Goal: Navigation & Orientation: Find specific page/section

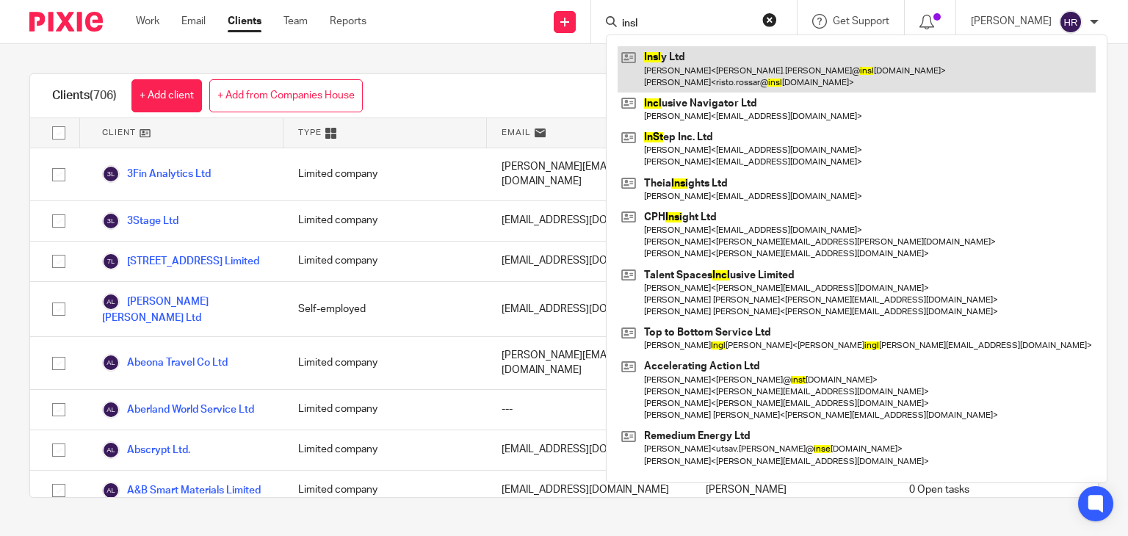
type input "insl"
click at [640, 63] on link at bounding box center [857, 69] width 478 height 46
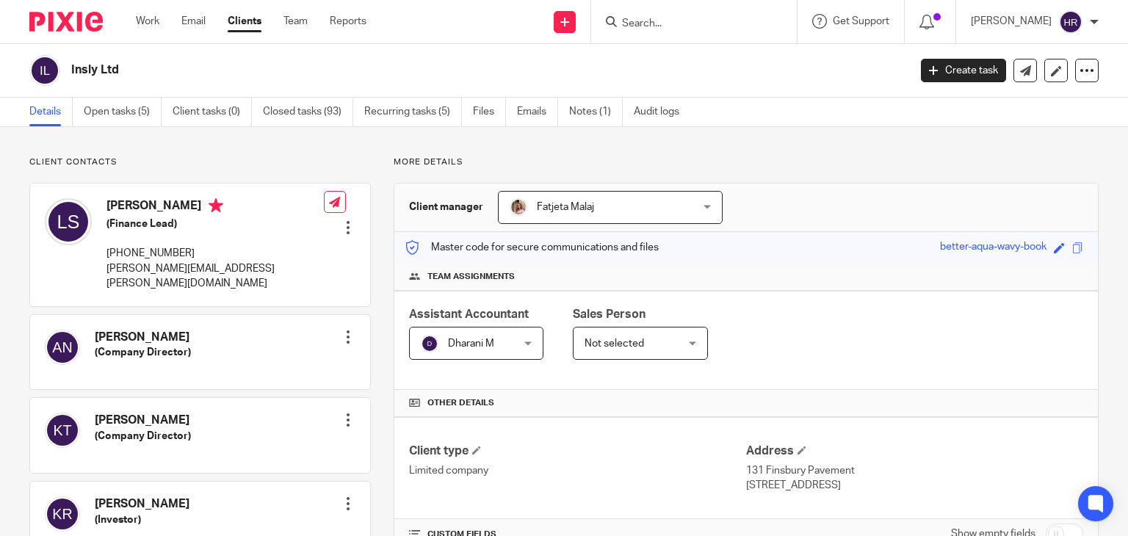
scroll to position [498, 0]
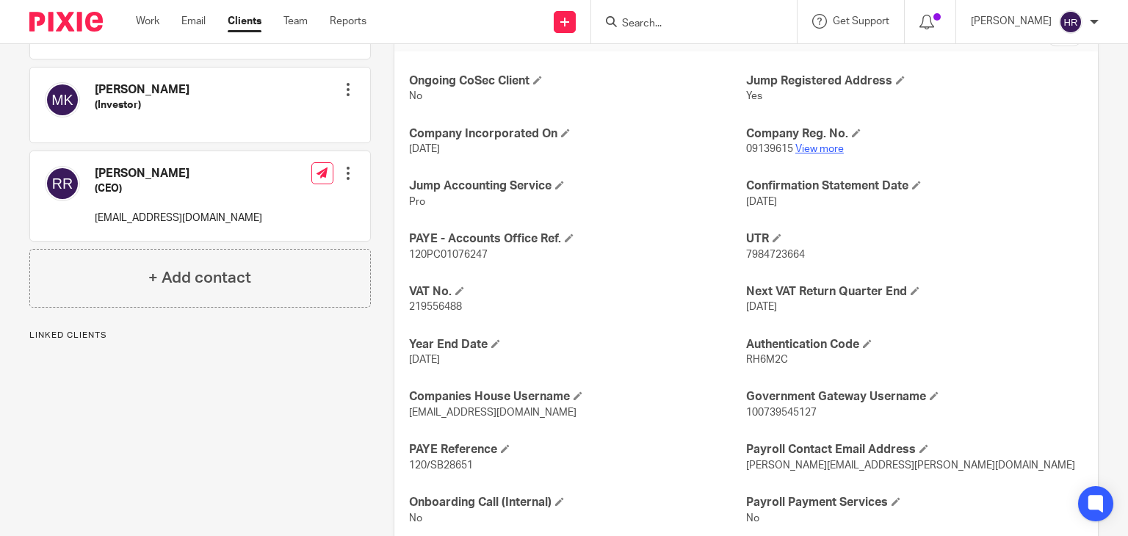
click at [801, 145] on link "View more" at bounding box center [819, 149] width 48 height 10
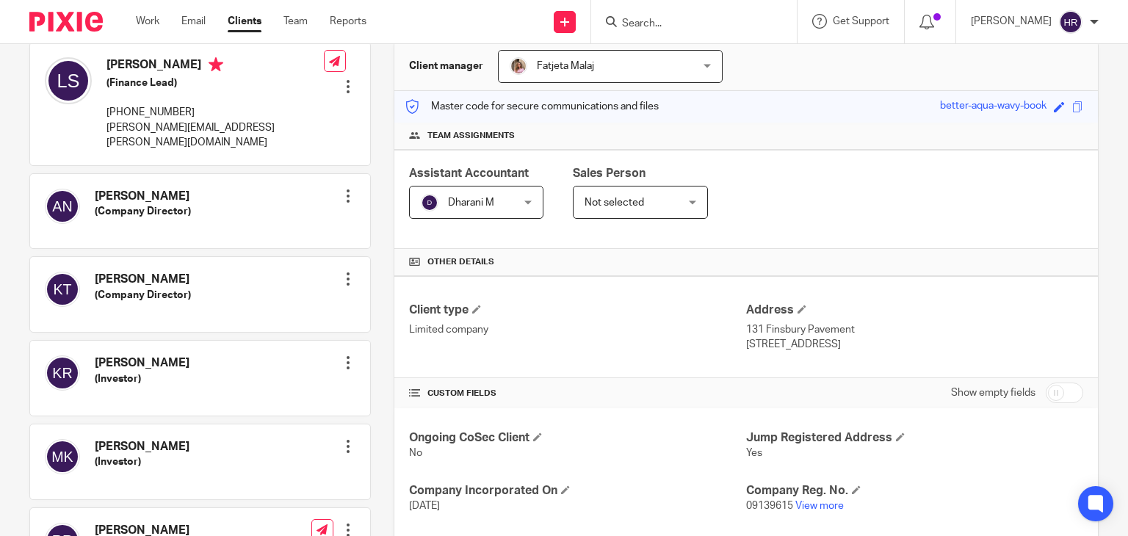
scroll to position [0, 0]
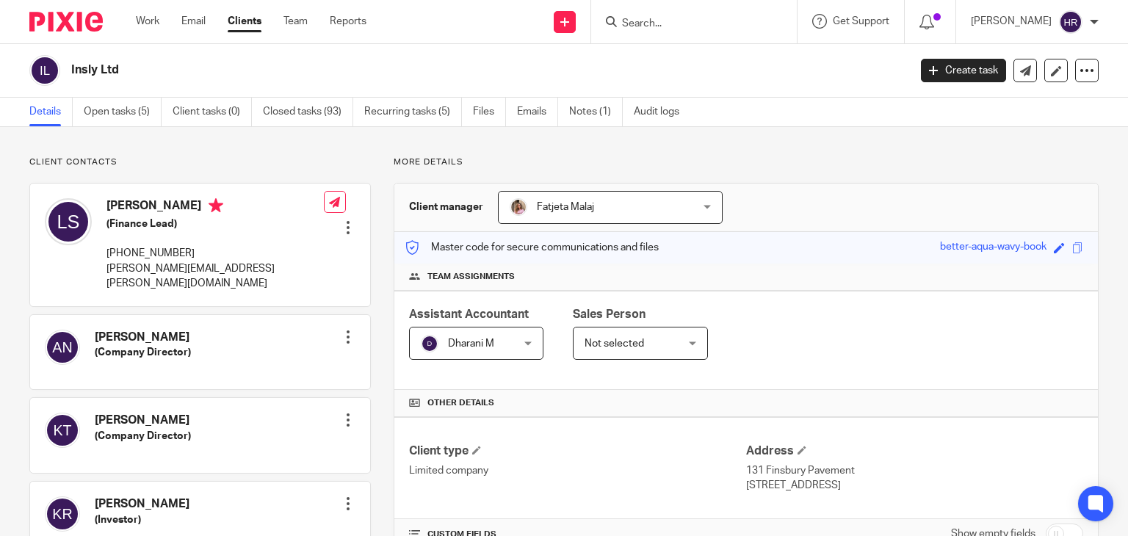
click at [676, 24] on input "Search" at bounding box center [687, 24] width 132 height 13
click at [634, 27] on input "Search" at bounding box center [687, 24] width 132 height 13
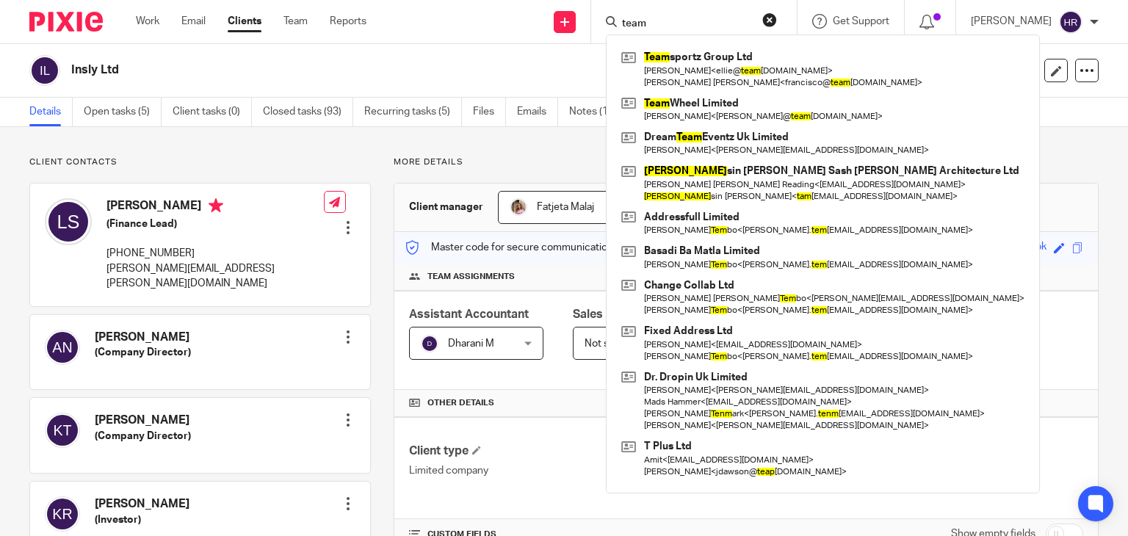
type input "team"
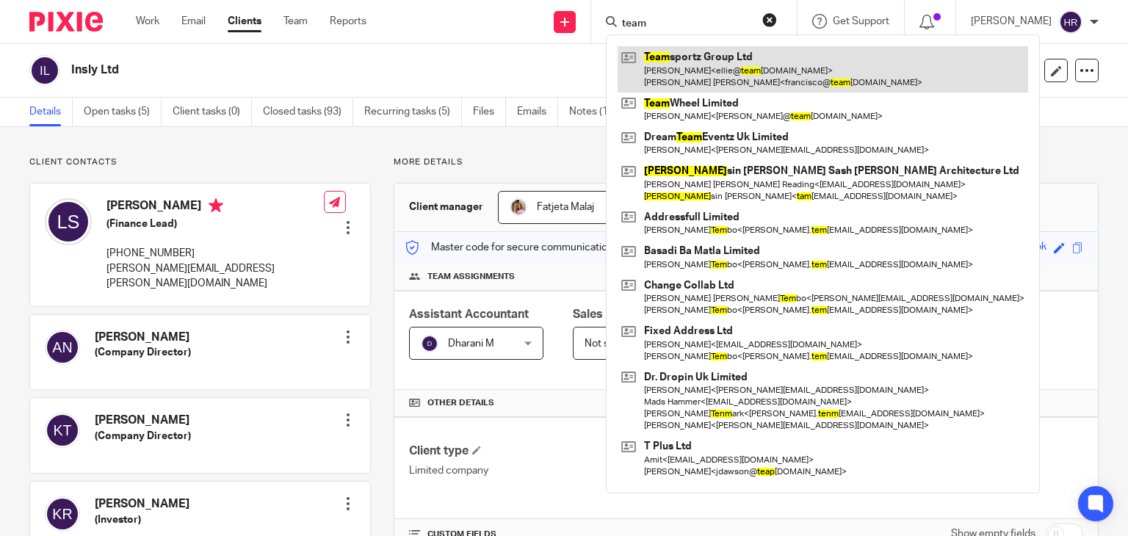
click at [649, 63] on link at bounding box center [823, 69] width 411 height 46
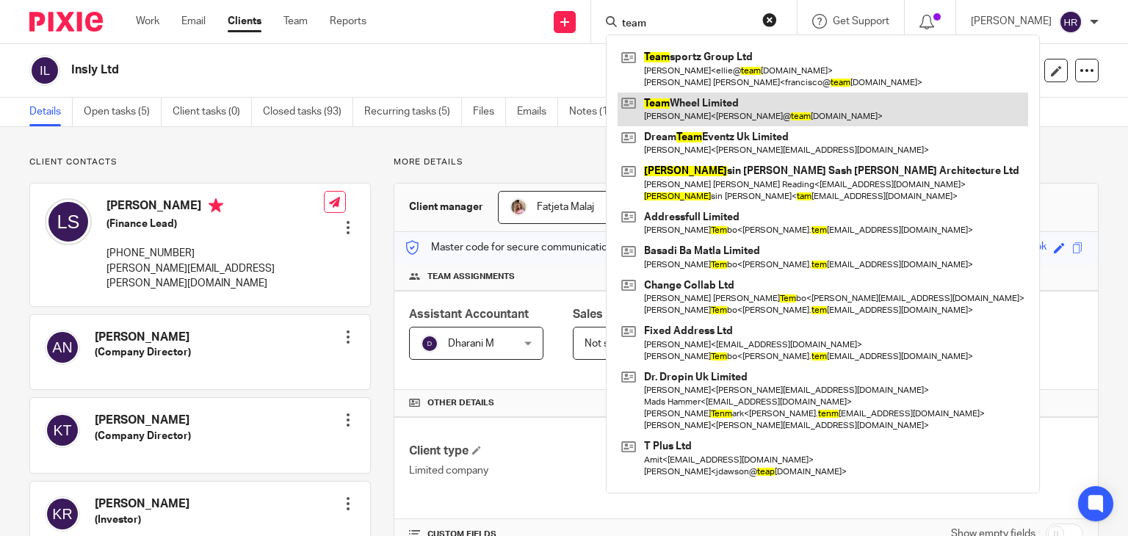
click at [650, 104] on link at bounding box center [823, 110] width 411 height 34
click at [649, 104] on link at bounding box center [823, 110] width 411 height 34
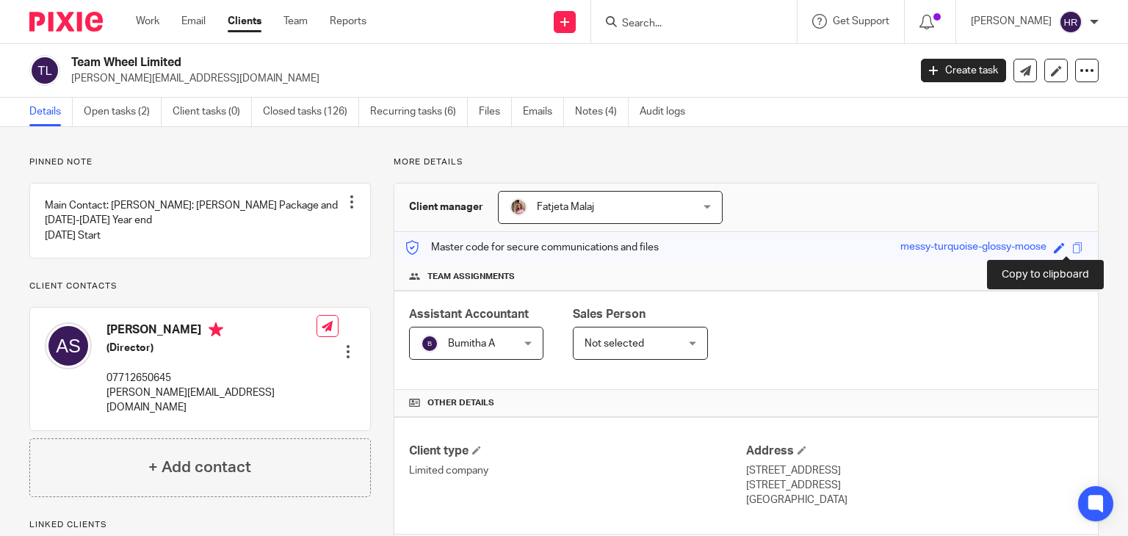
click at [1072, 250] on span at bounding box center [1077, 247] width 11 height 11
click at [635, 27] on input "Search" at bounding box center [687, 24] width 132 height 13
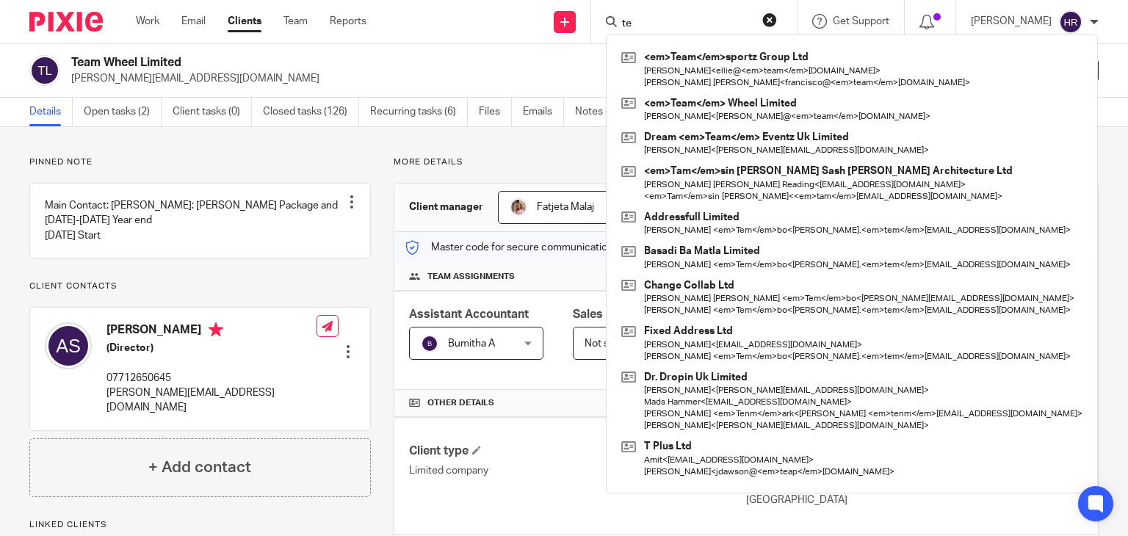
type input "t"
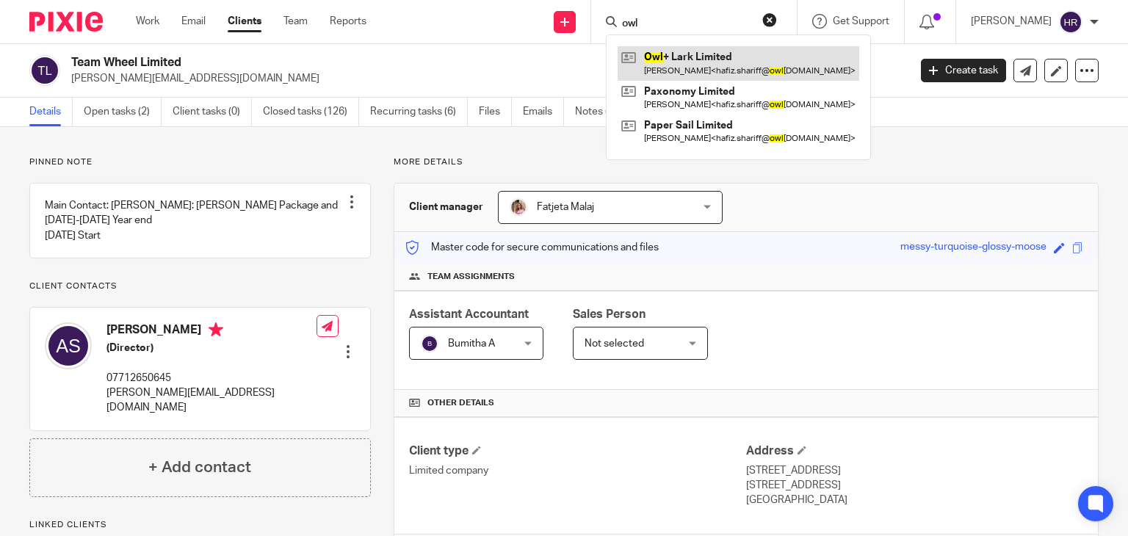
type input "owl"
click at [677, 66] on link at bounding box center [739, 63] width 242 height 34
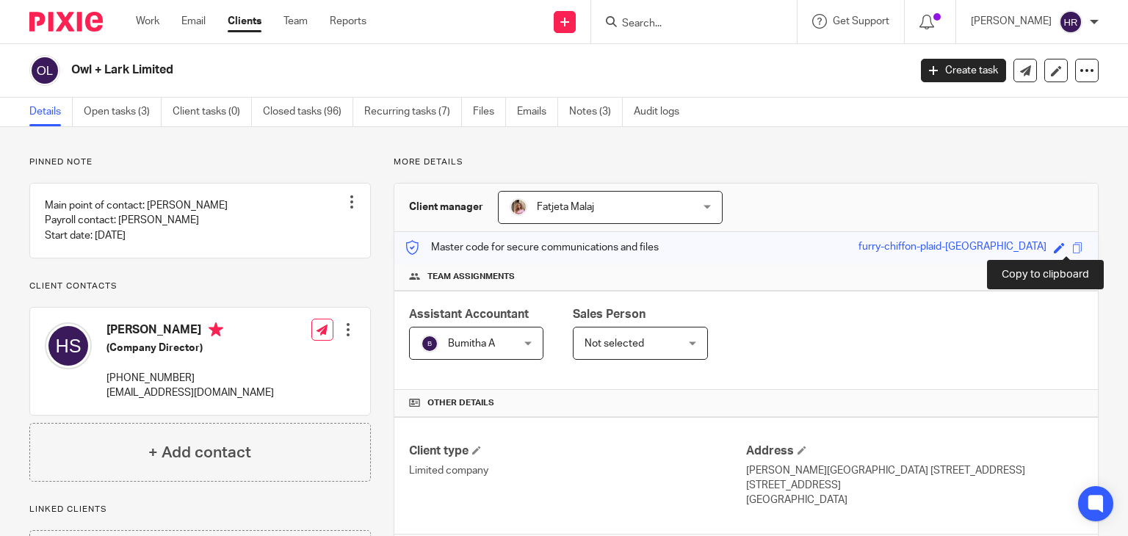
click at [1072, 245] on span at bounding box center [1077, 247] width 11 height 11
click at [629, 18] on input "Search" at bounding box center [687, 24] width 132 height 13
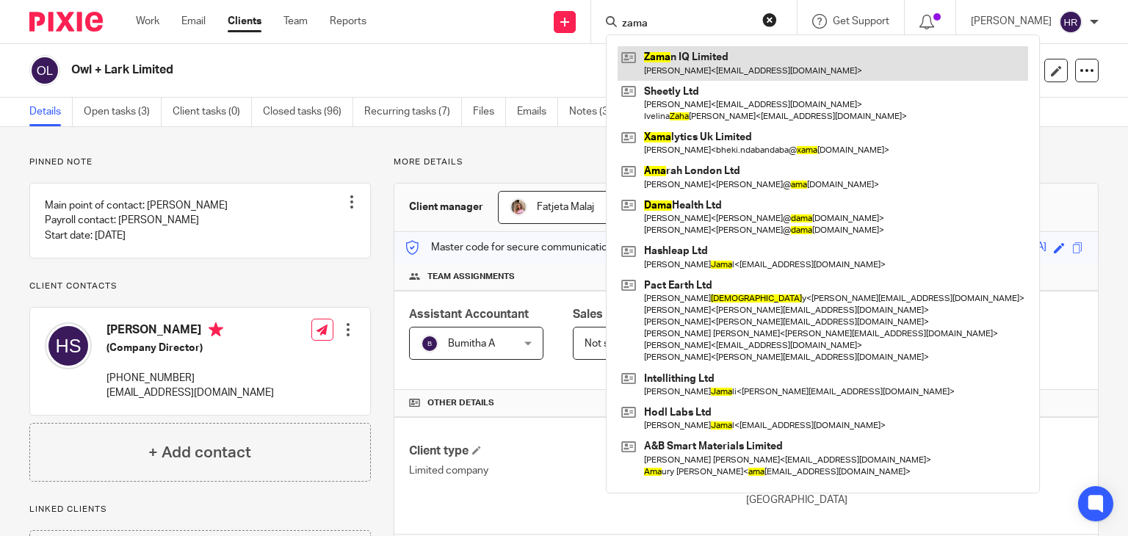
type input "zama"
click at [636, 59] on link at bounding box center [823, 63] width 411 height 34
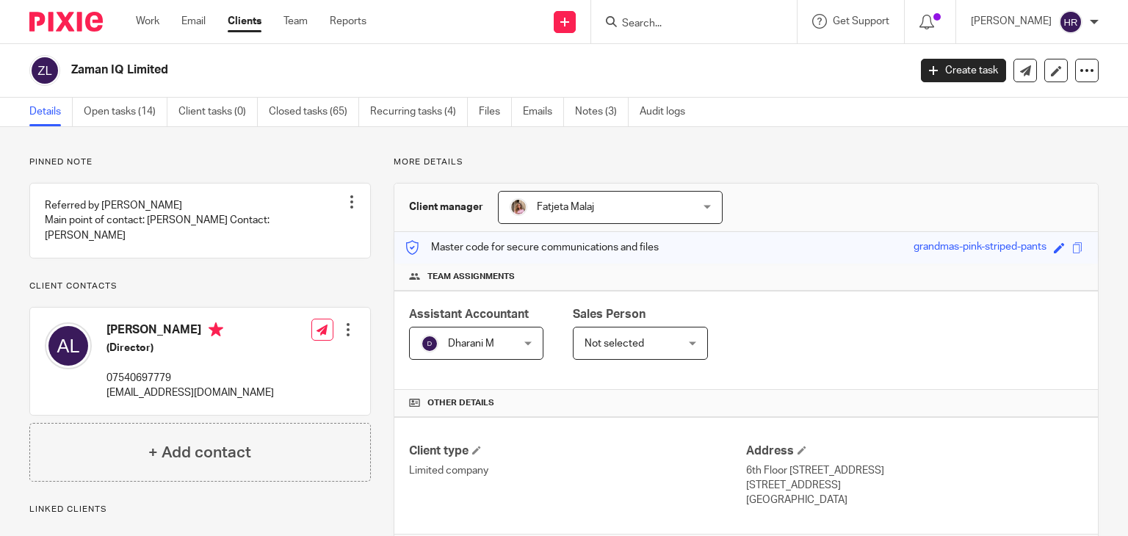
scroll to position [349, 0]
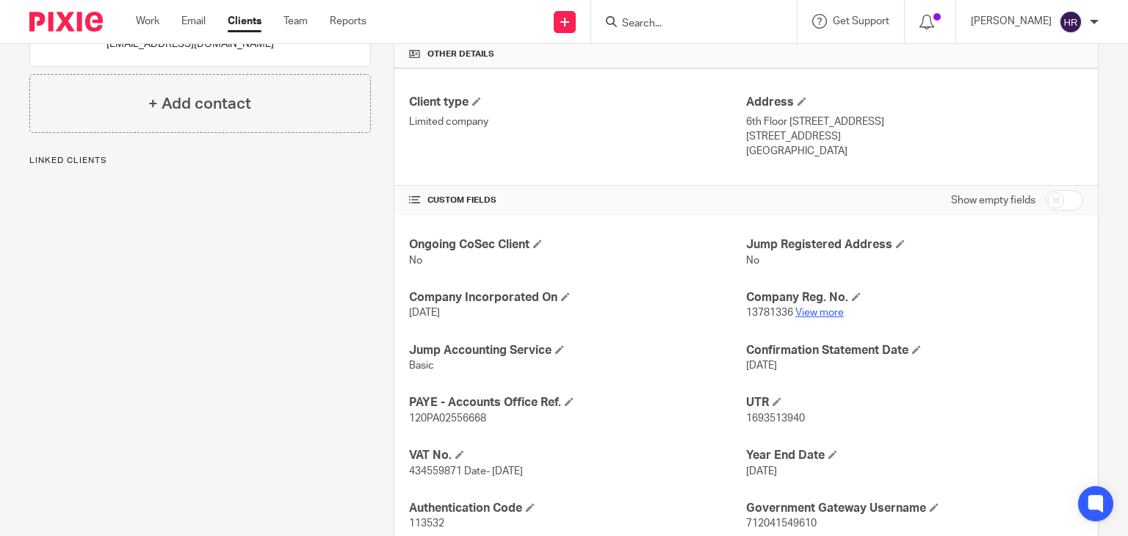
click at [818, 316] on p "13781336 View more" at bounding box center [914, 313] width 337 height 15
click at [817, 314] on link "View more" at bounding box center [819, 313] width 48 height 10
click at [707, 24] on input "Search" at bounding box center [687, 24] width 132 height 13
type input "w"
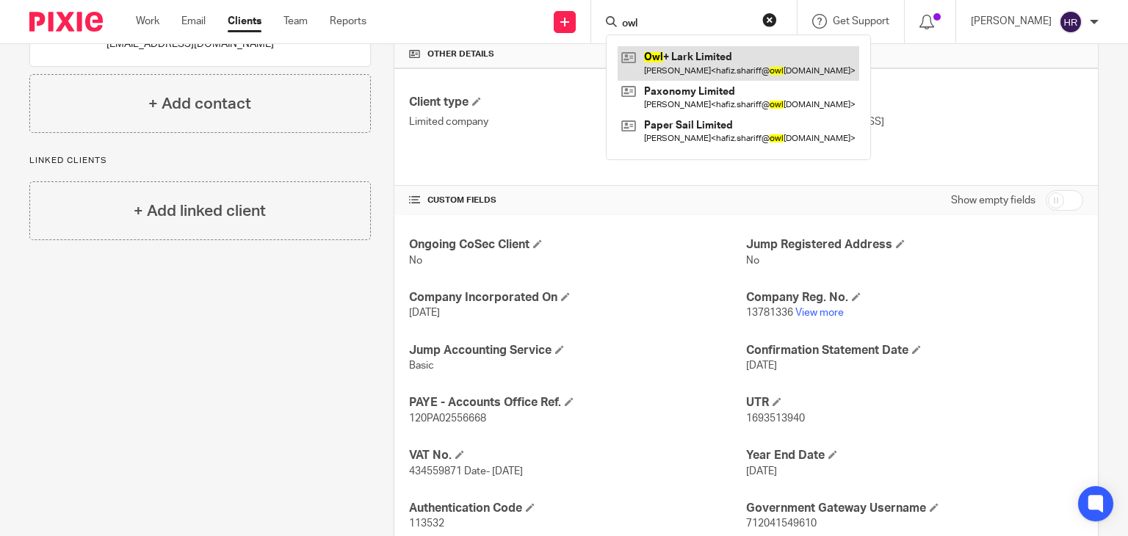
type input "owl"
click at [718, 61] on link at bounding box center [739, 63] width 242 height 34
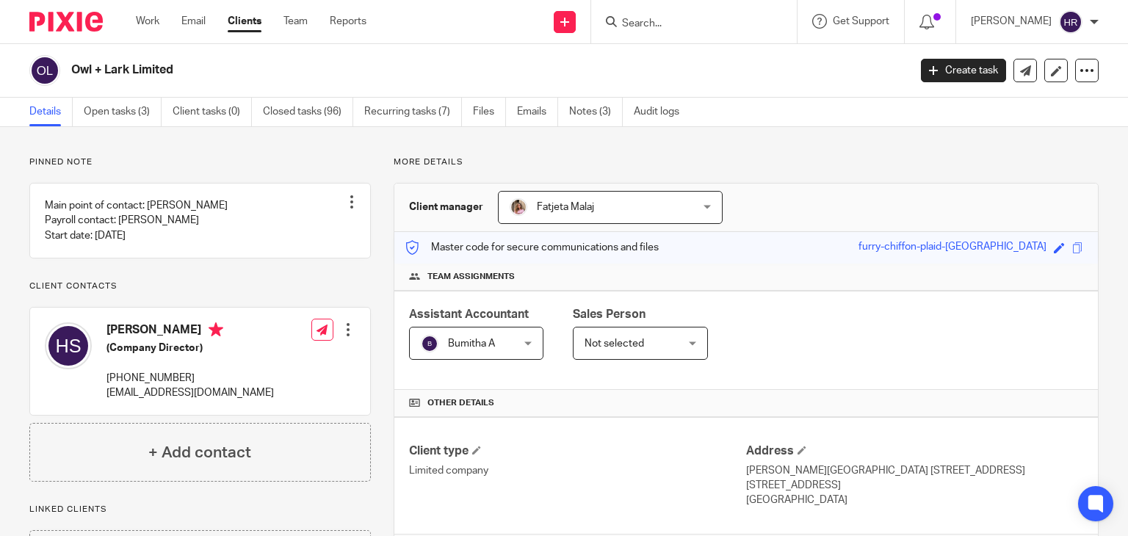
scroll to position [285, 0]
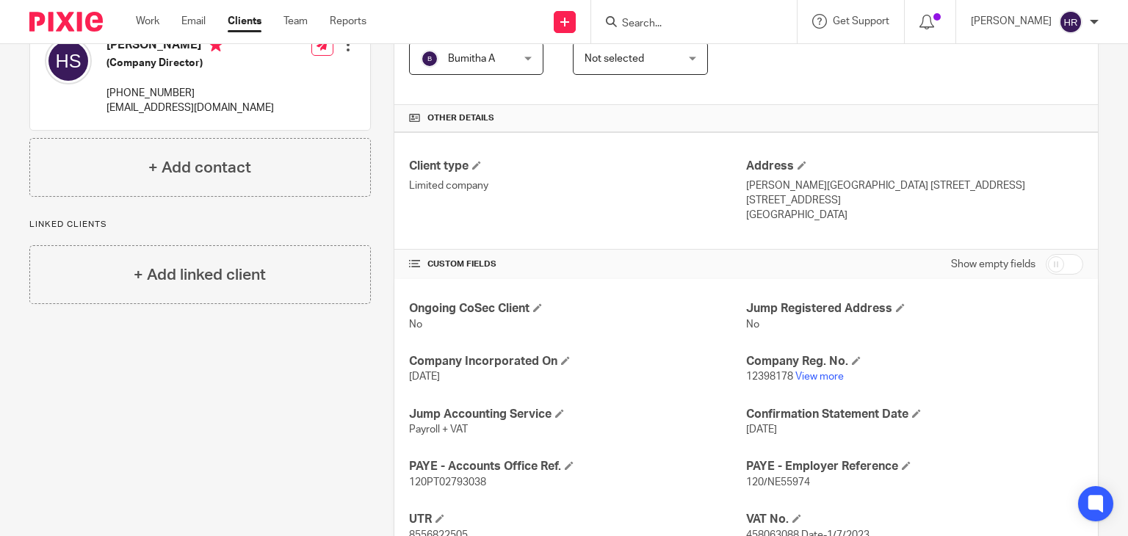
click at [668, 18] on input "Search" at bounding box center [687, 24] width 132 height 13
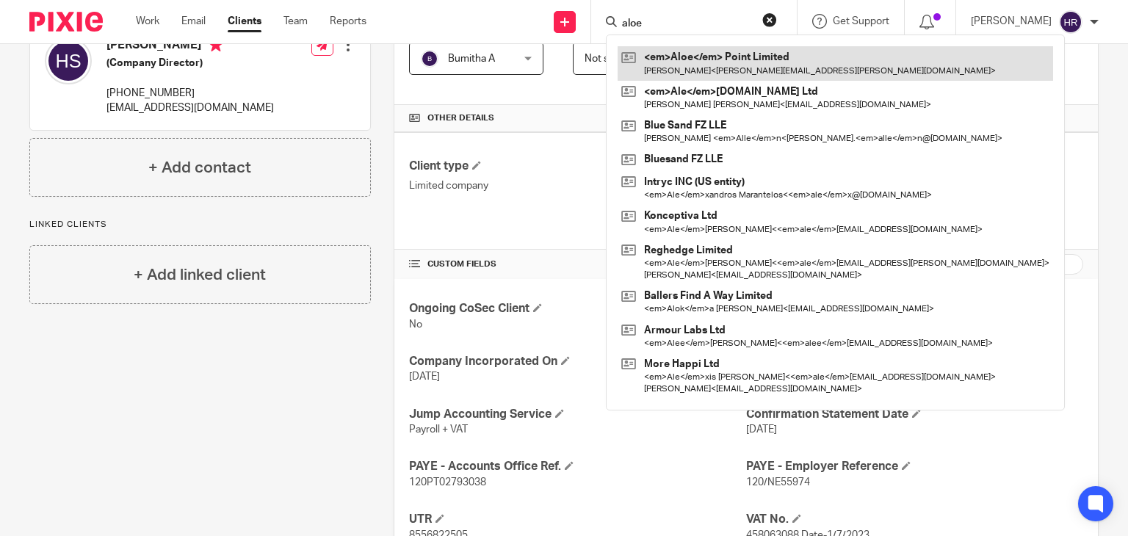
type input "aloe"
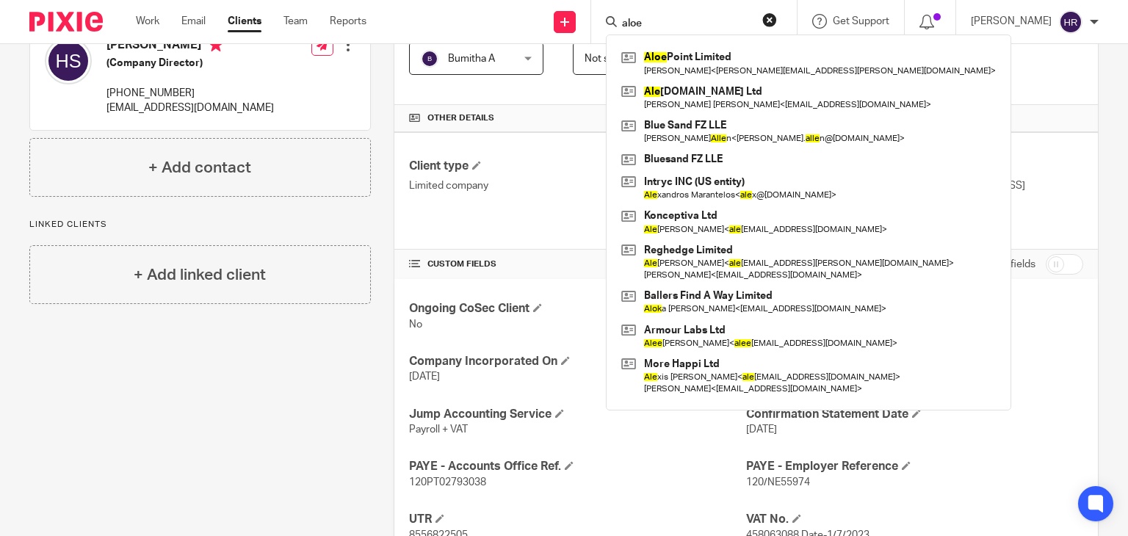
click at [663, 12] on div "aloe Aloe Point Limited Chris Joubert < chris.joubert@ebuildings.co.uk > Ale gu…" at bounding box center [694, 21] width 206 height 43
drag, startPoint x: 660, startPoint y: 24, endPoint x: 541, endPoint y: 37, distance: 119.8
click at [549, 37] on div "Send new email Create task Add client aloe Aloe Point Limited Chris Joubert < c…" at bounding box center [758, 21] width 740 height 43
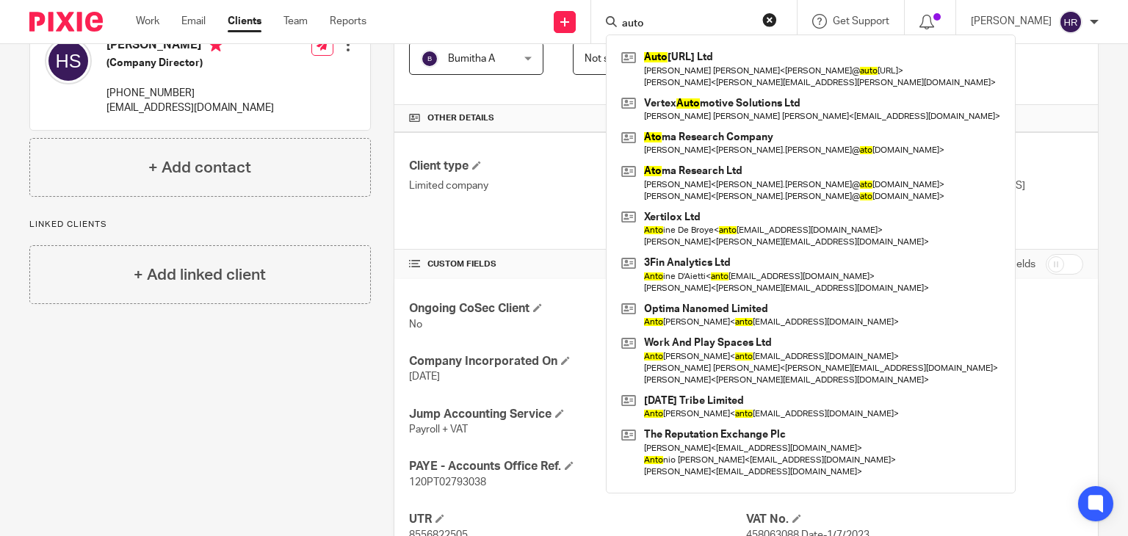
drag, startPoint x: 648, startPoint y: 27, endPoint x: 605, endPoint y: 29, distance: 42.6
click at [606, 29] on div "auto" at bounding box center [691, 21] width 171 height 18
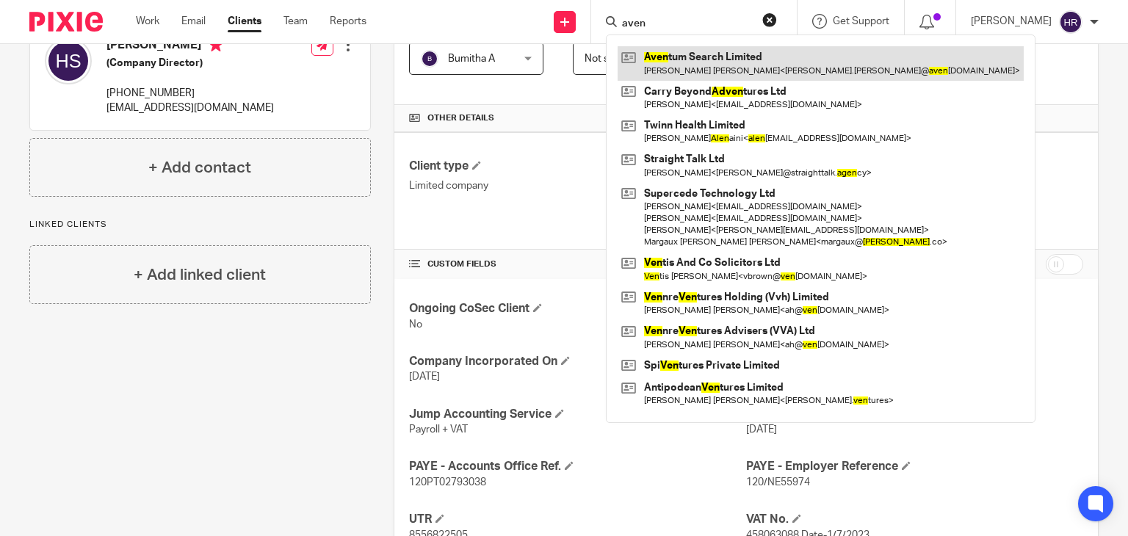
type input "aven"
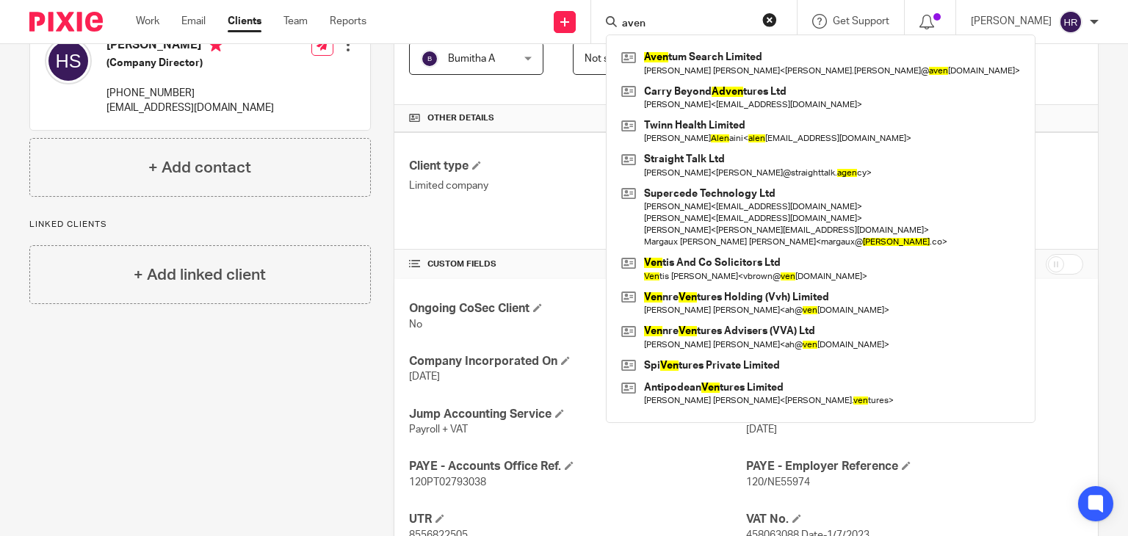
drag, startPoint x: 650, startPoint y: 22, endPoint x: 492, endPoint y: 62, distance: 163.0
click at [492, 62] on body "Work Email Clients Team Reports Work Email Clients Team Reports Settings Send n…" at bounding box center [564, 268] width 1128 height 536
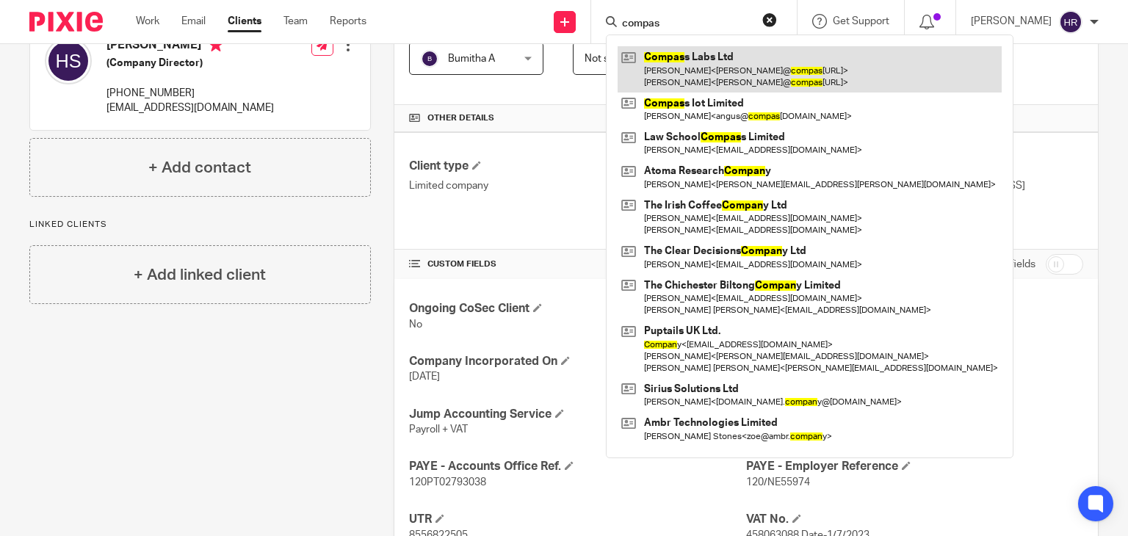
type input "compas"
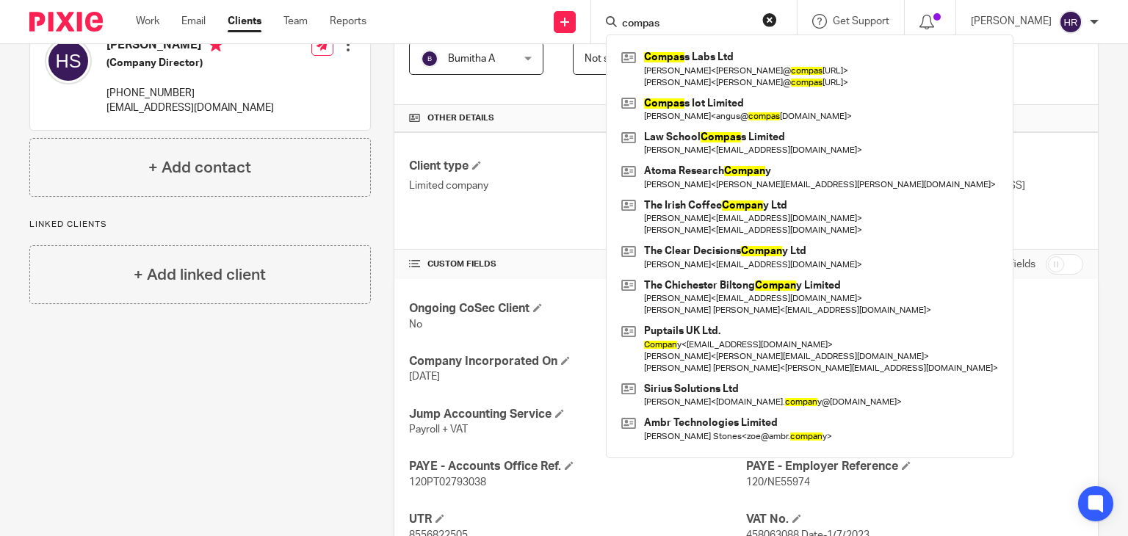
drag, startPoint x: 668, startPoint y: 28, endPoint x: 550, endPoint y: 53, distance: 120.1
click at [554, 50] on body "Work Email Clients Team Reports Work Email Clients Team Reports Settings Send n…" at bounding box center [564, 268] width 1128 height 536
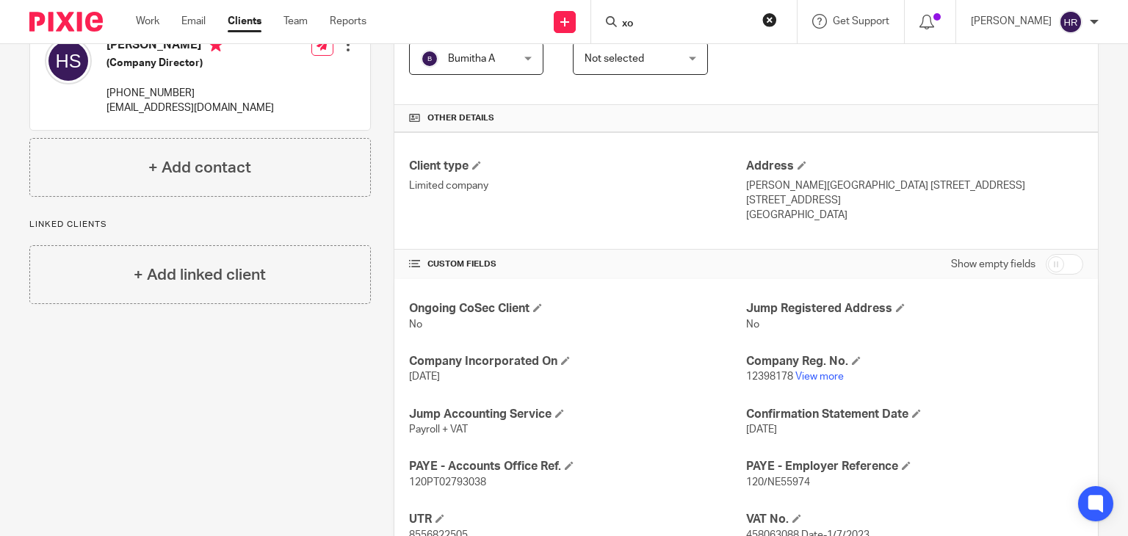
type input "x"
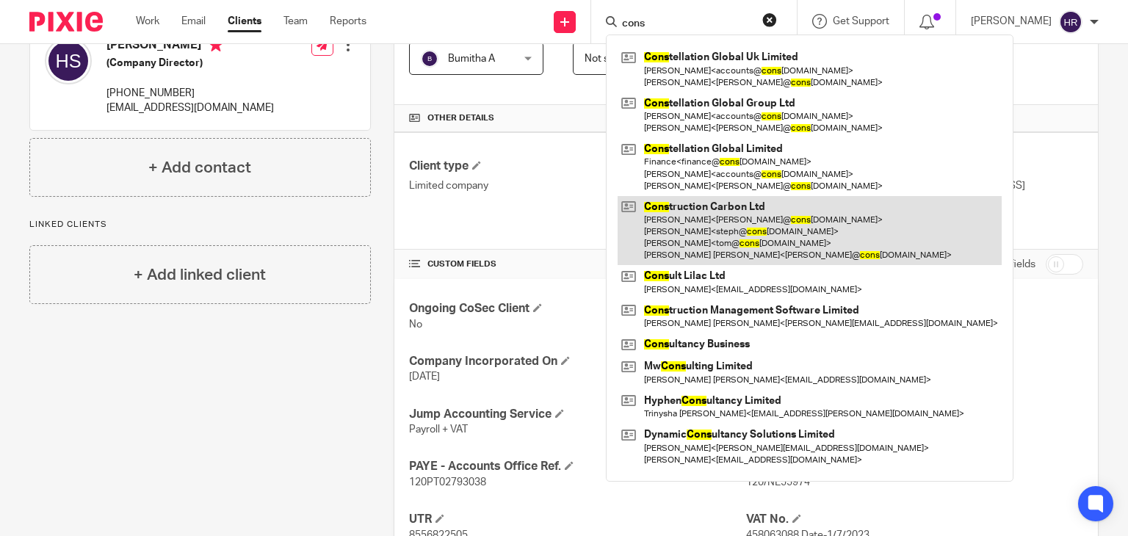
type input "cons"
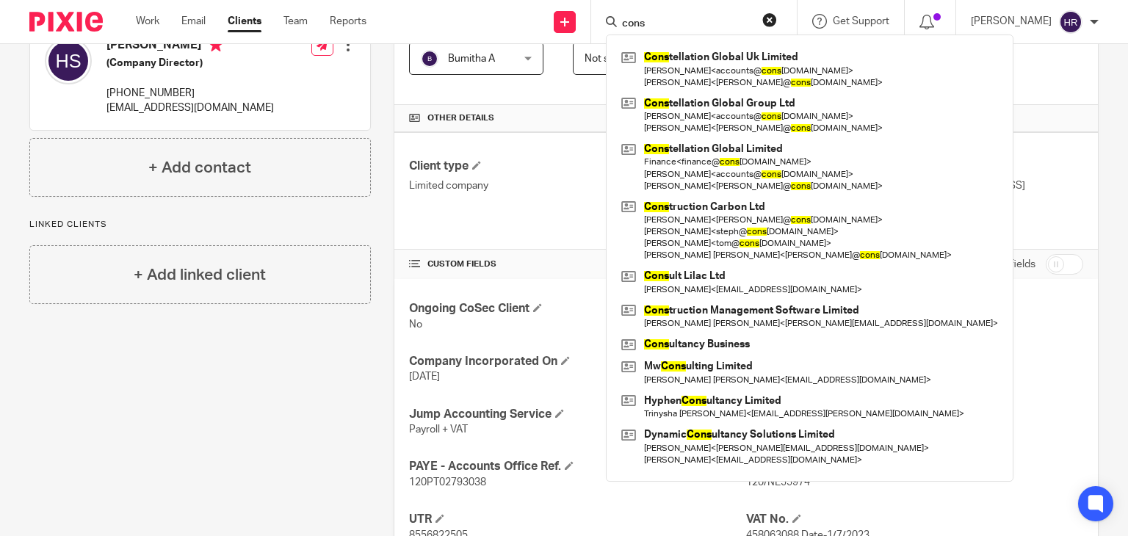
drag, startPoint x: 652, startPoint y: 27, endPoint x: 571, endPoint y: 65, distance: 89.4
click at [574, 65] on body "Work Email Clients Team Reports Work Email Clients Team Reports Settings Send n…" at bounding box center [564, 268] width 1128 height 536
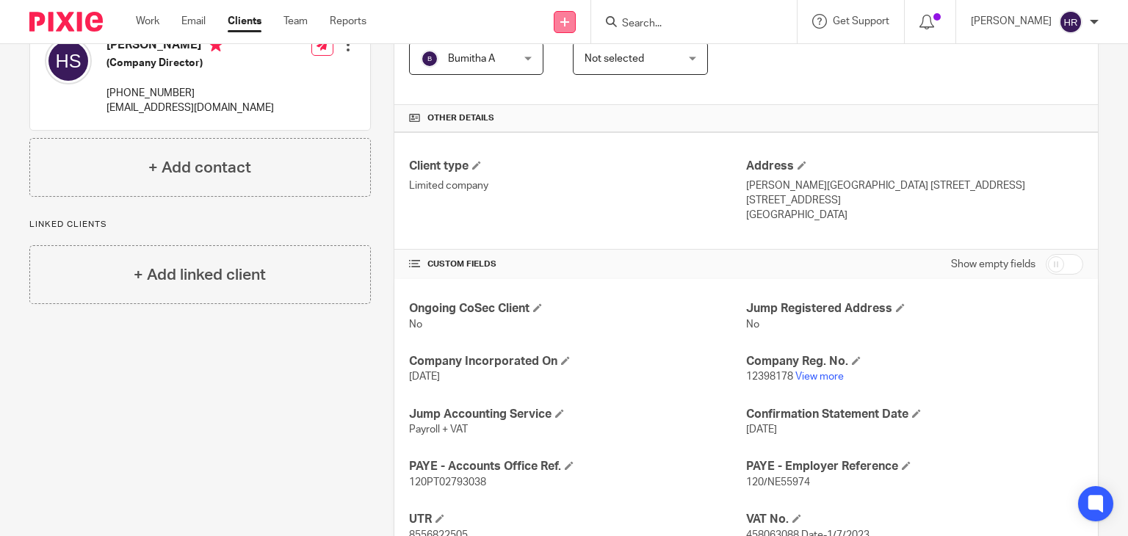
drag, startPoint x: 662, startPoint y: 18, endPoint x: 541, endPoint y: 13, distance: 121.3
click at [541, 13] on div "Send new email Create task Add client Get Support Contact Support Help Document…" at bounding box center [758, 21] width 740 height 43
click at [659, 4] on div at bounding box center [694, 21] width 206 height 43
click at [658, 18] on input "Search" at bounding box center [687, 24] width 132 height 13
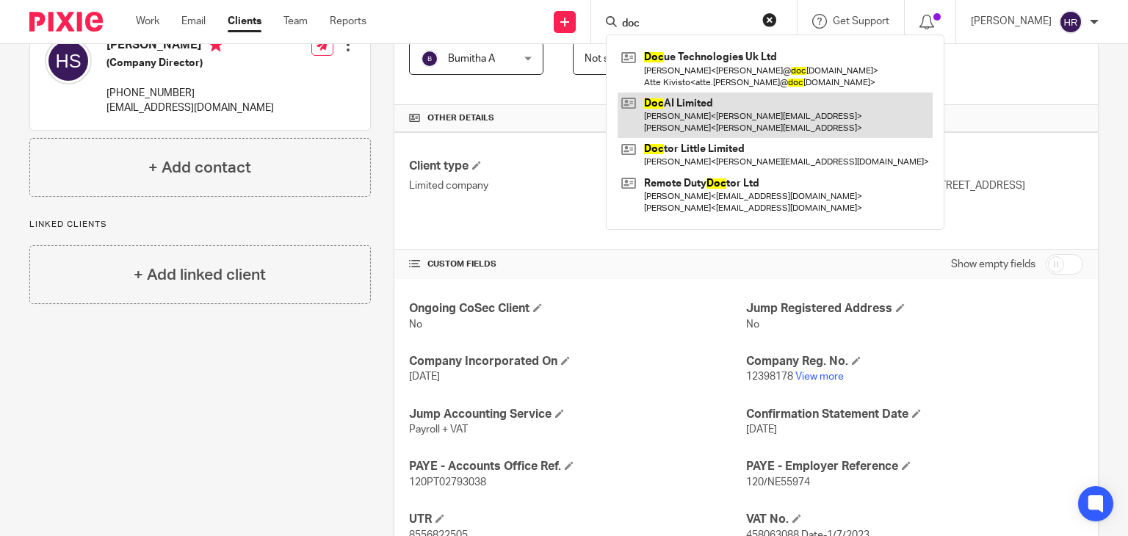
type input "doc"
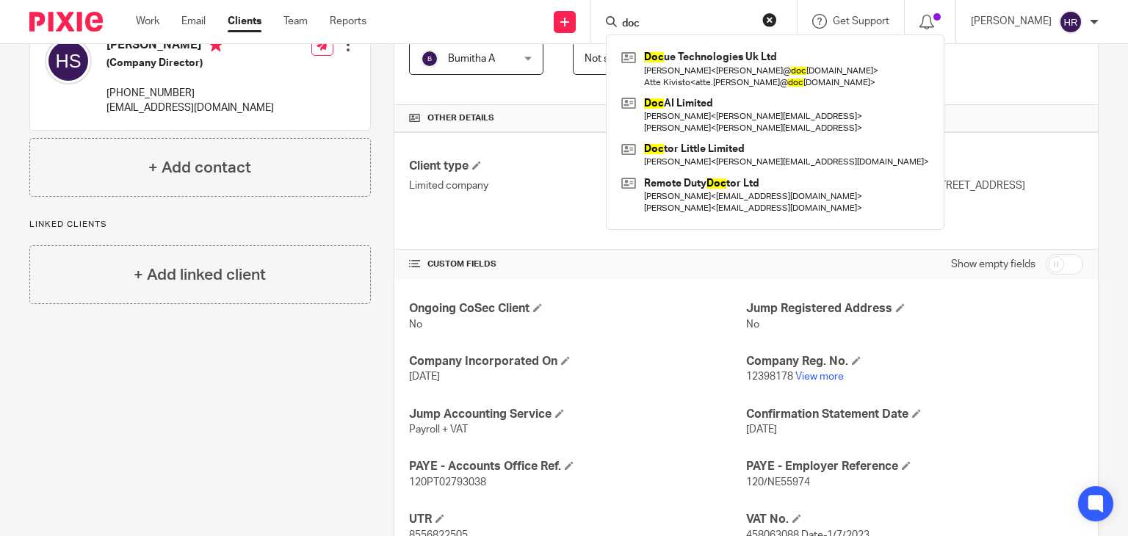
drag, startPoint x: 632, startPoint y: 21, endPoint x: 552, endPoint y: 45, distance: 82.7
click at [552, 45] on body "Work Email Clients Team Reports Work Email Clients Team Reports Settings Send n…" at bounding box center [564, 268] width 1128 height 536
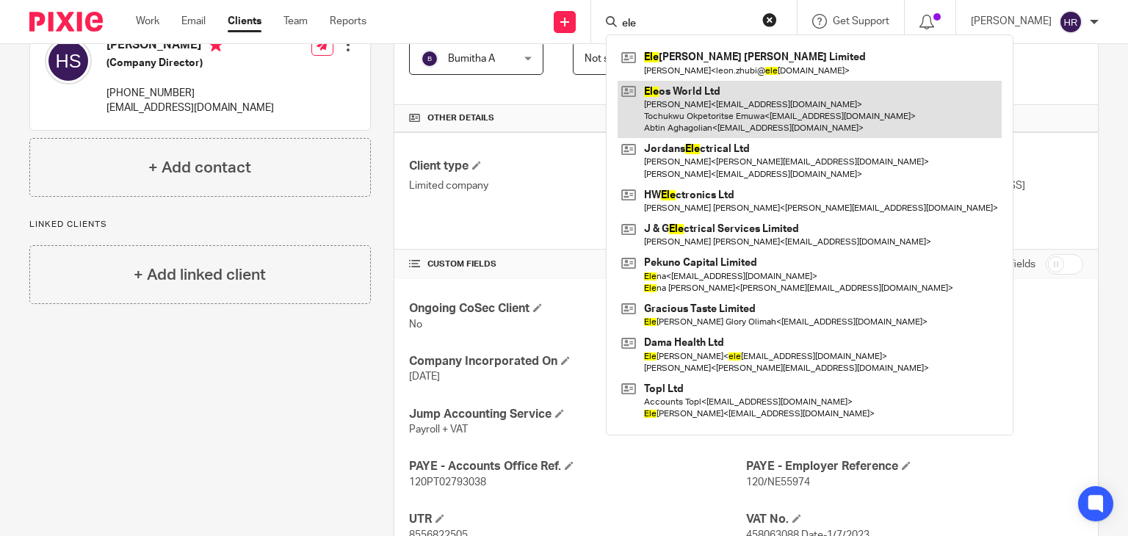
type input "ele"
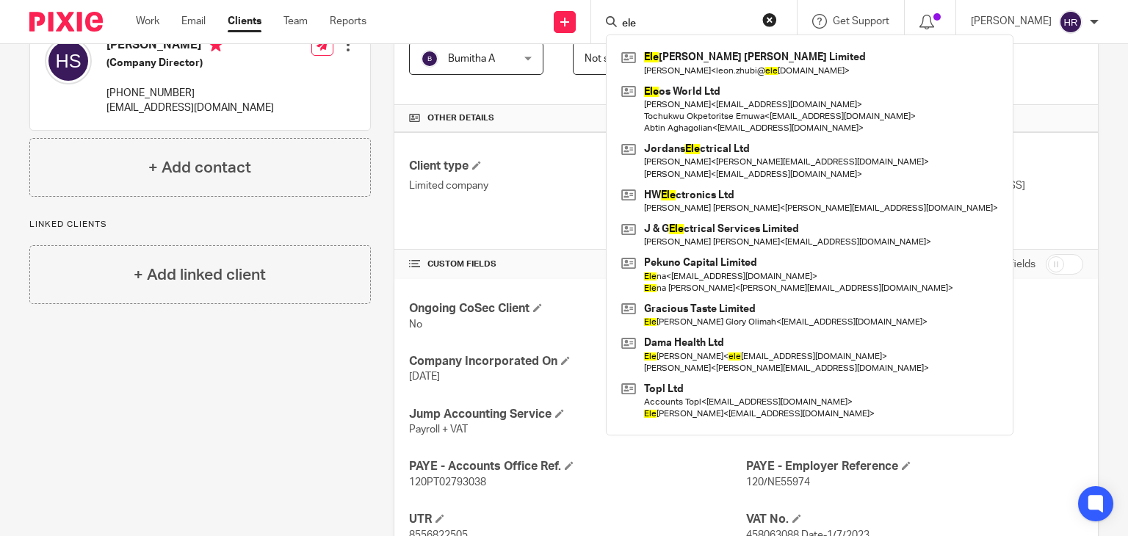
drag, startPoint x: 651, startPoint y: 15, endPoint x: 586, endPoint y: 37, distance: 69.2
click at [591, 37] on div "ele Ele gant Dent Limited Leon Zhubi < leon.zhubi@ ele gantdent.com > Ele os Wo…" at bounding box center [694, 21] width 206 height 43
drag, startPoint x: 623, startPoint y: 21, endPoint x: 598, endPoint y: 25, distance: 25.2
click at [606, 24] on div "ele" at bounding box center [691, 21] width 171 height 18
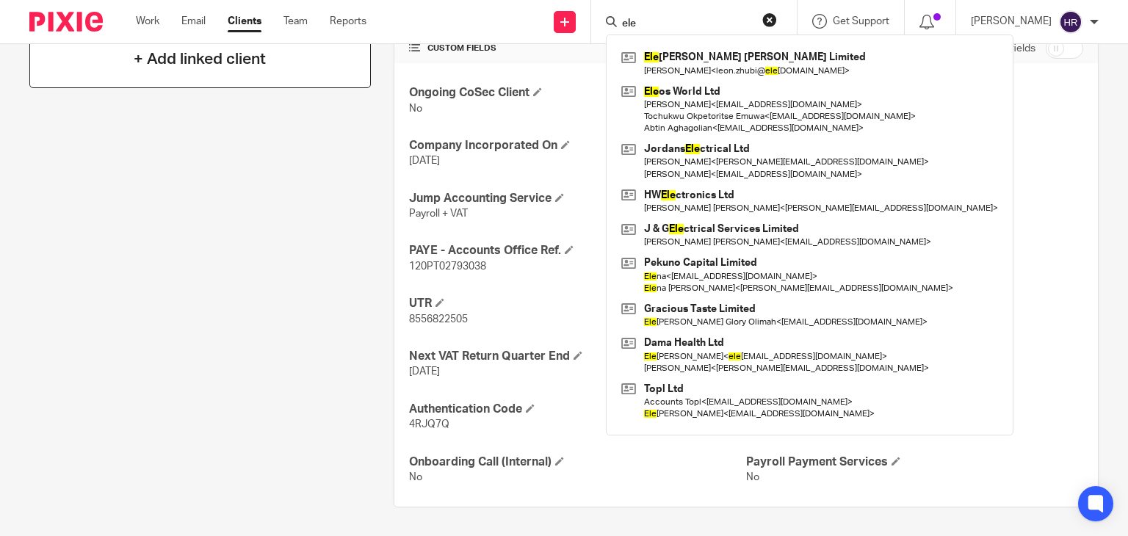
scroll to position [0, 0]
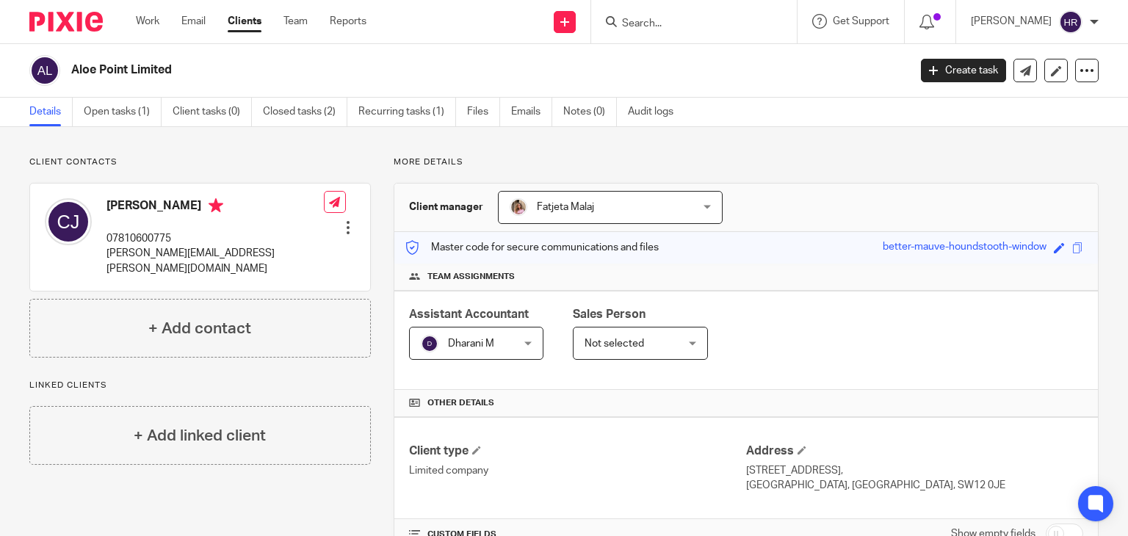
scroll to position [328, 0]
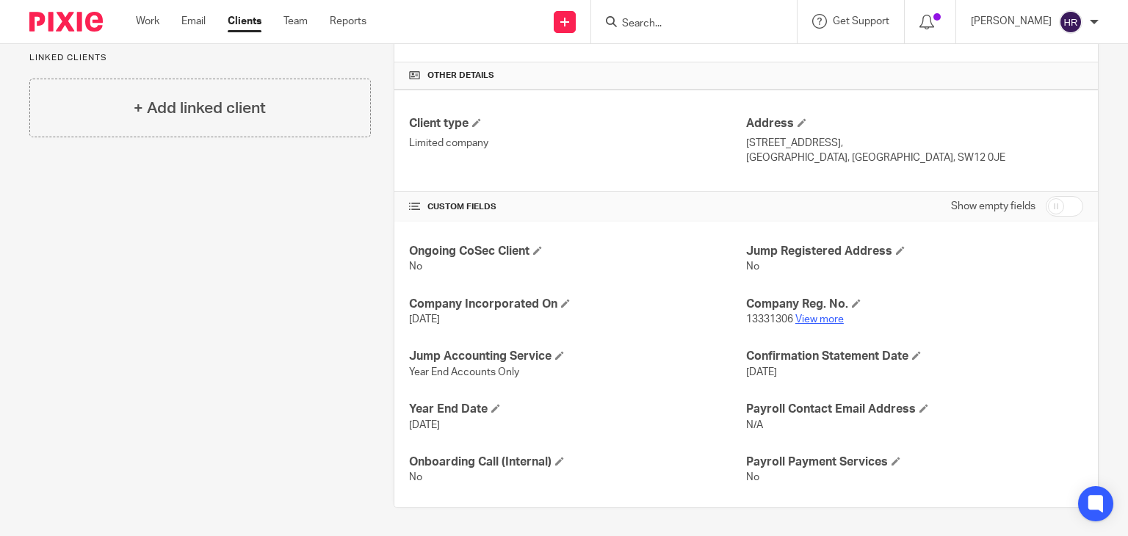
click at [797, 314] on link "View more" at bounding box center [819, 319] width 48 height 10
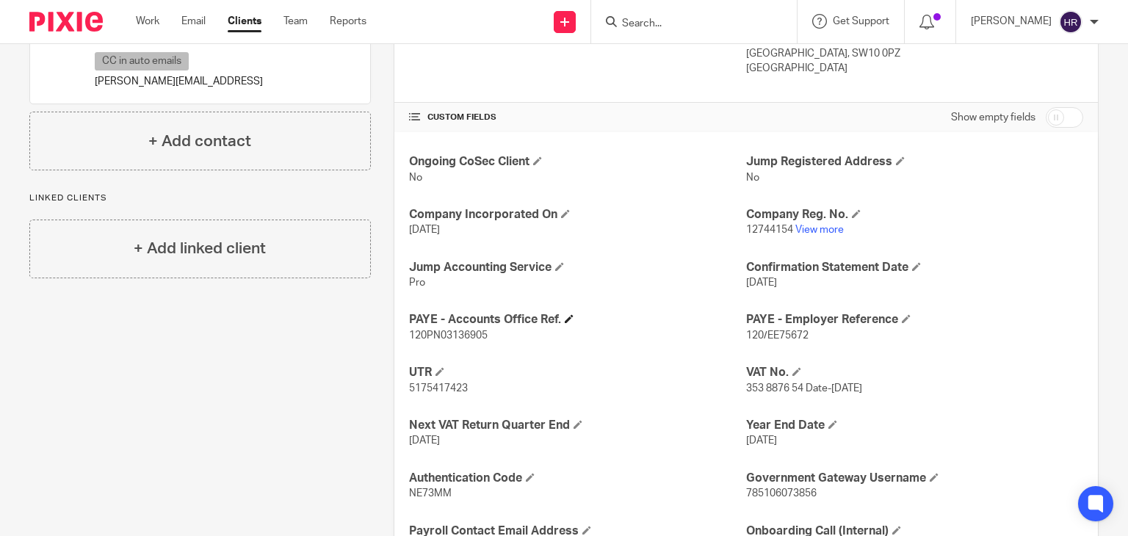
scroll to position [455, 0]
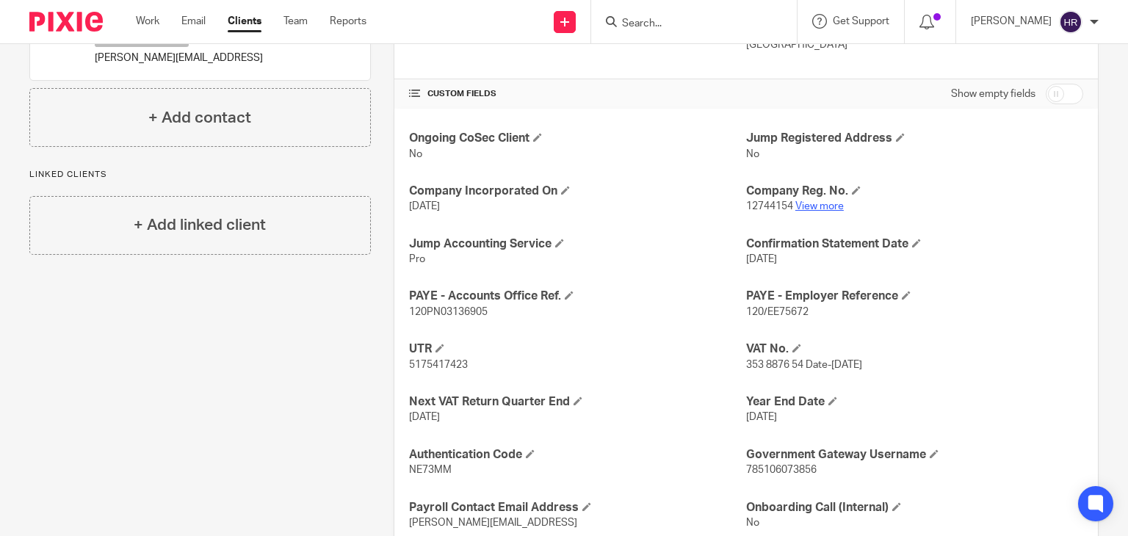
click at [825, 203] on link "View more" at bounding box center [819, 206] width 48 height 10
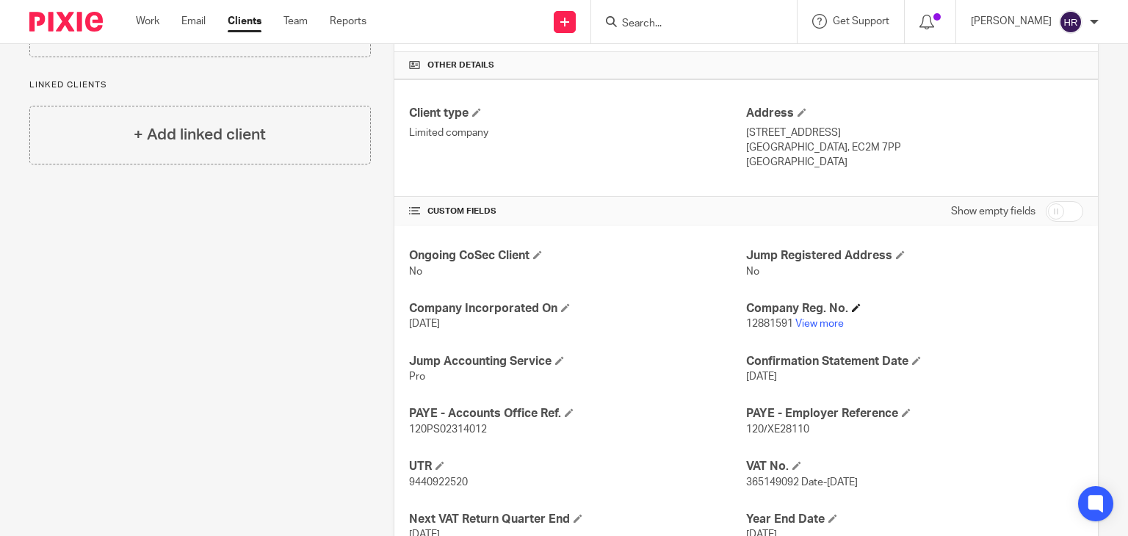
scroll to position [341, 0]
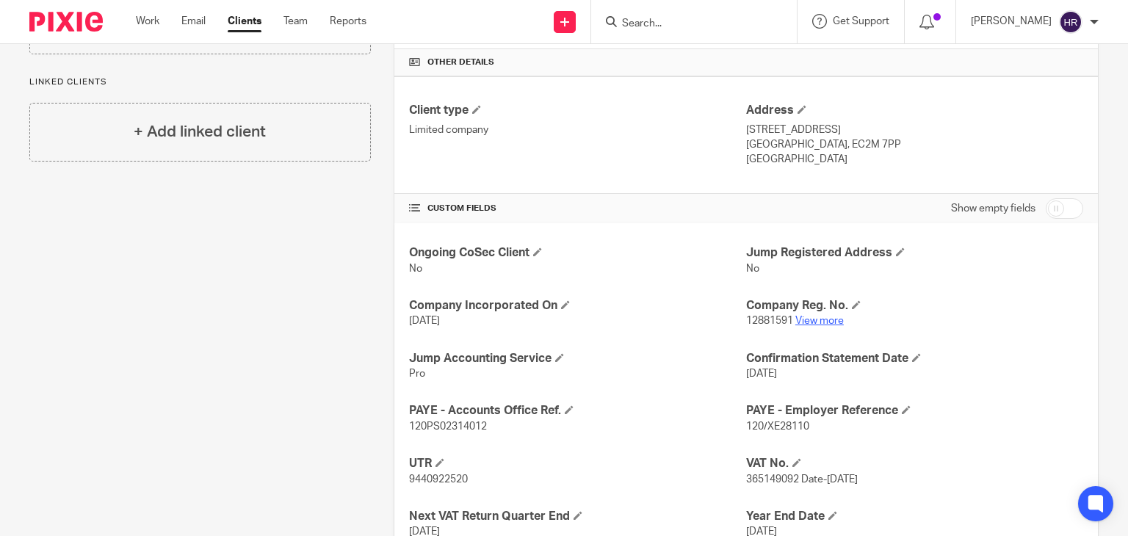
click at [805, 319] on link "View more" at bounding box center [819, 321] width 48 height 10
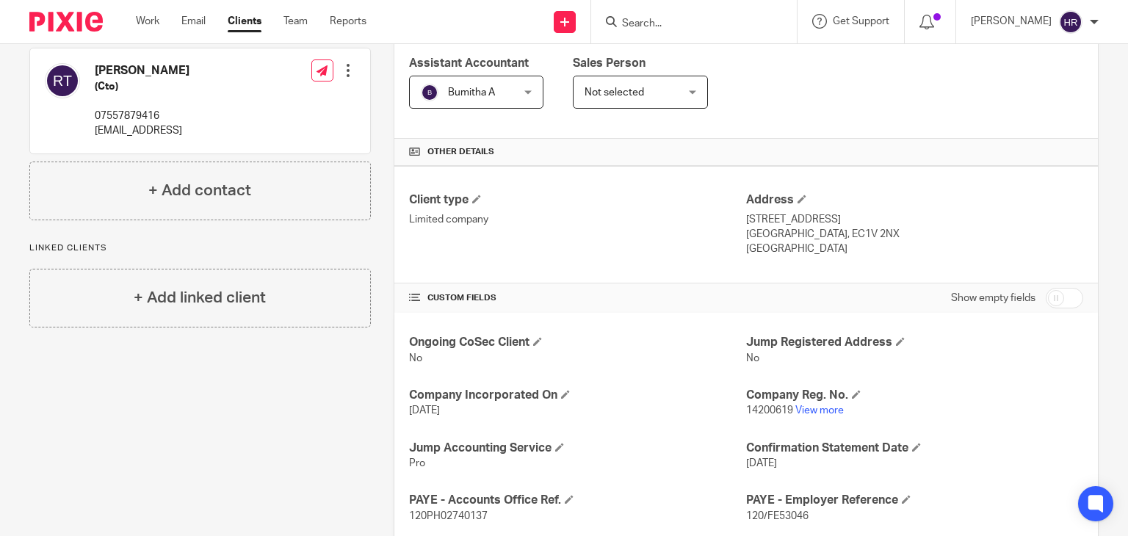
scroll to position [254, 0]
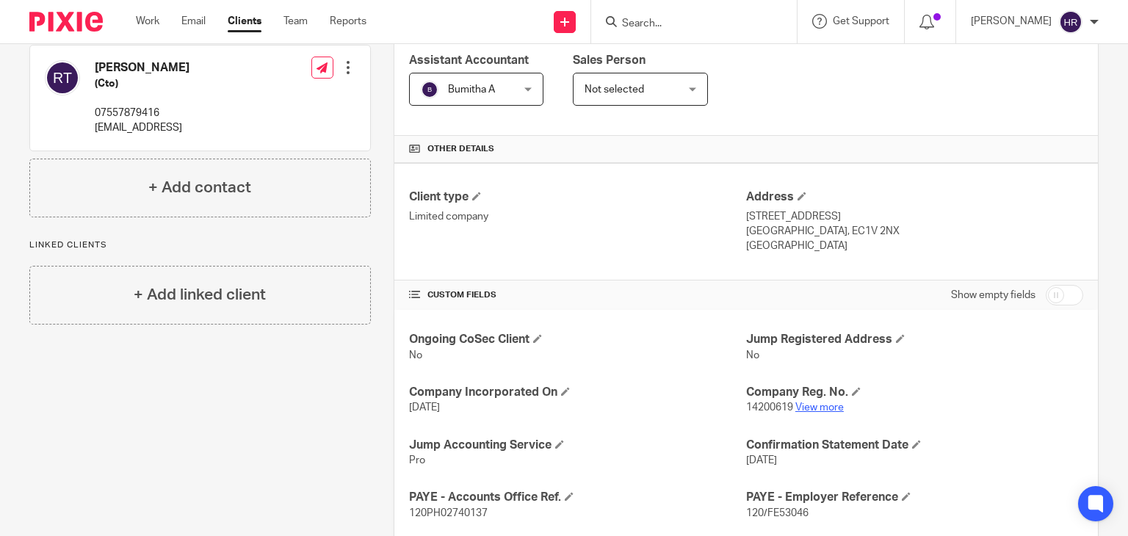
click at [812, 405] on link "View more" at bounding box center [819, 407] width 48 height 10
click at [822, 402] on link "View more" at bounding box center [819, 407] width 48 height 10
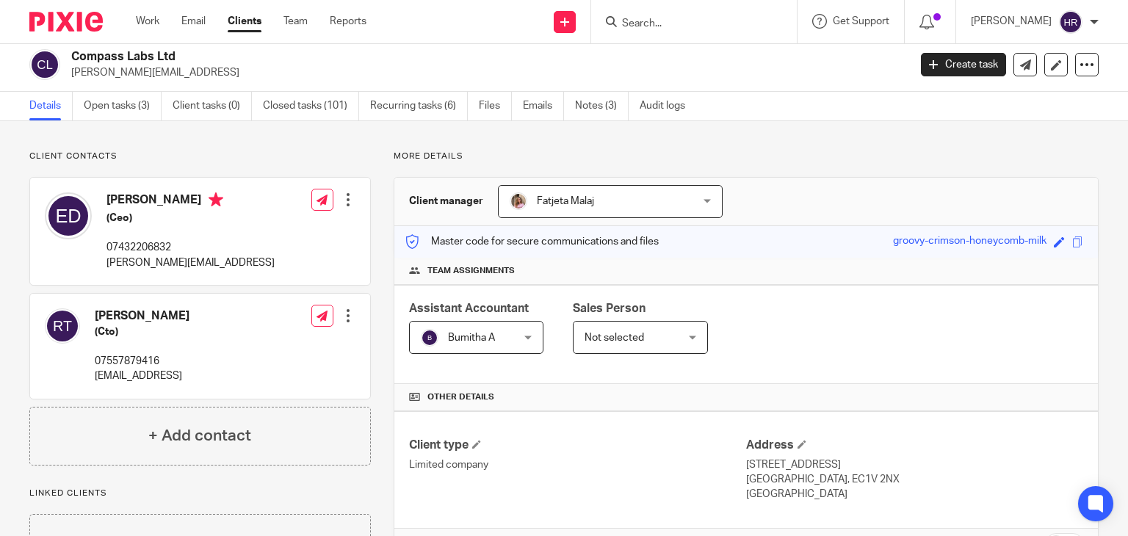
scroll to position [0, 0]
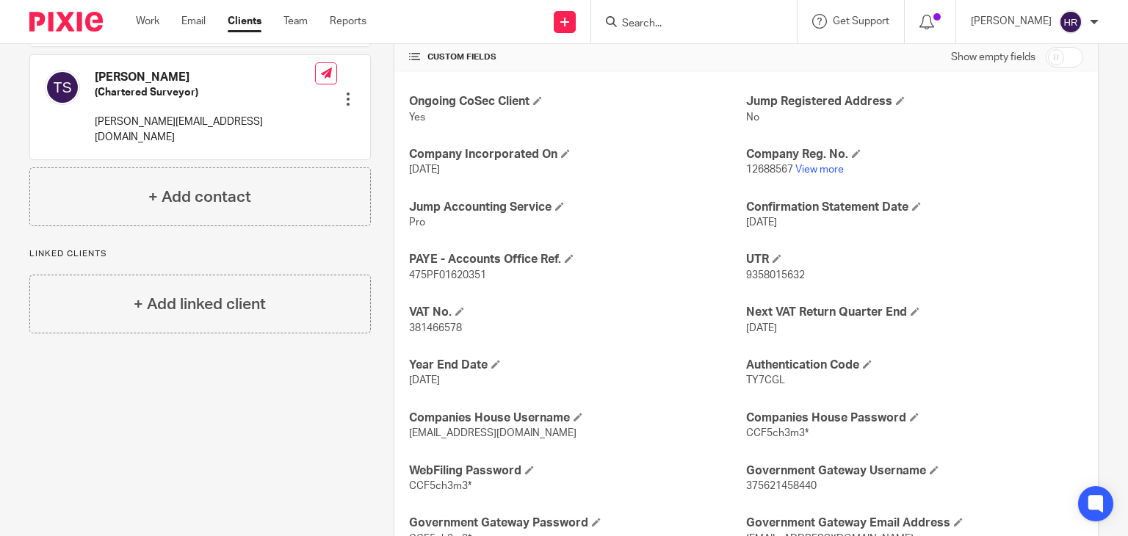
scroll to position [505, 0]
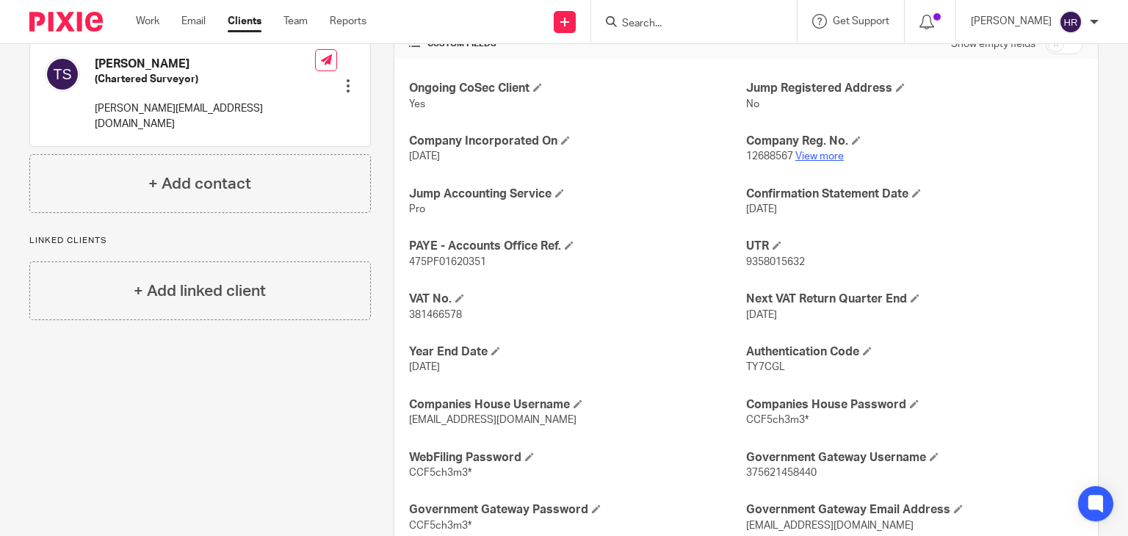
click at [802, 151] on link "View more" at bounding box center [819, 156] width 48 height 10
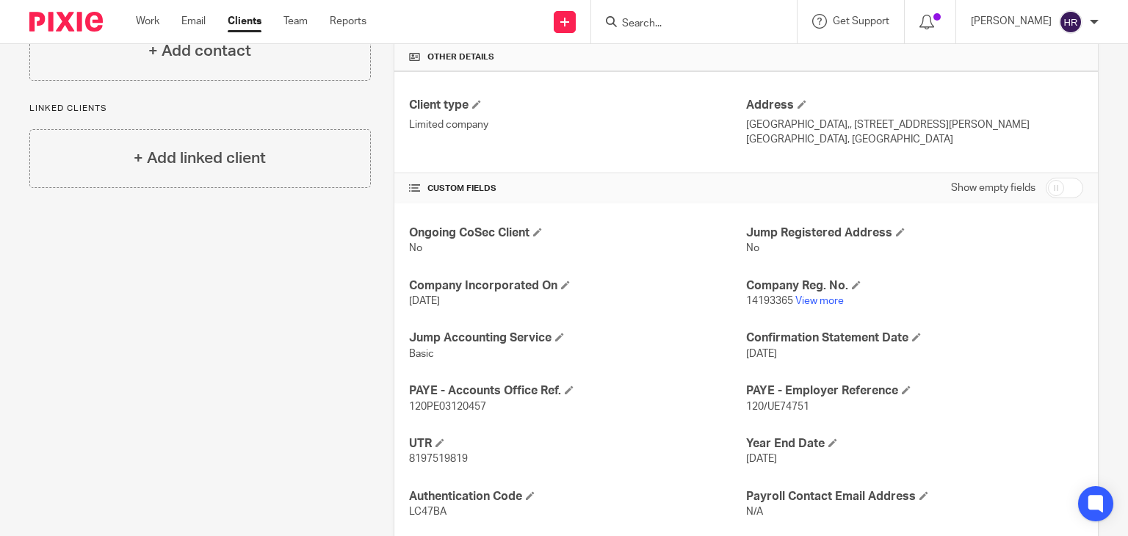
scroll to position [433, 0]
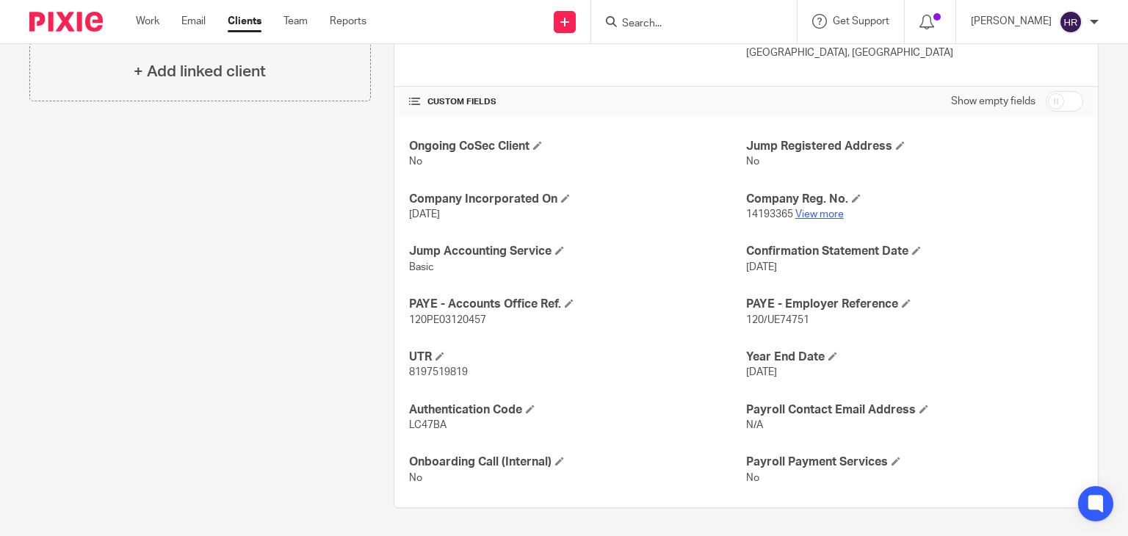
click at [808, 216] on link "View more" at bounding box center [819, 214] width 48 height 10
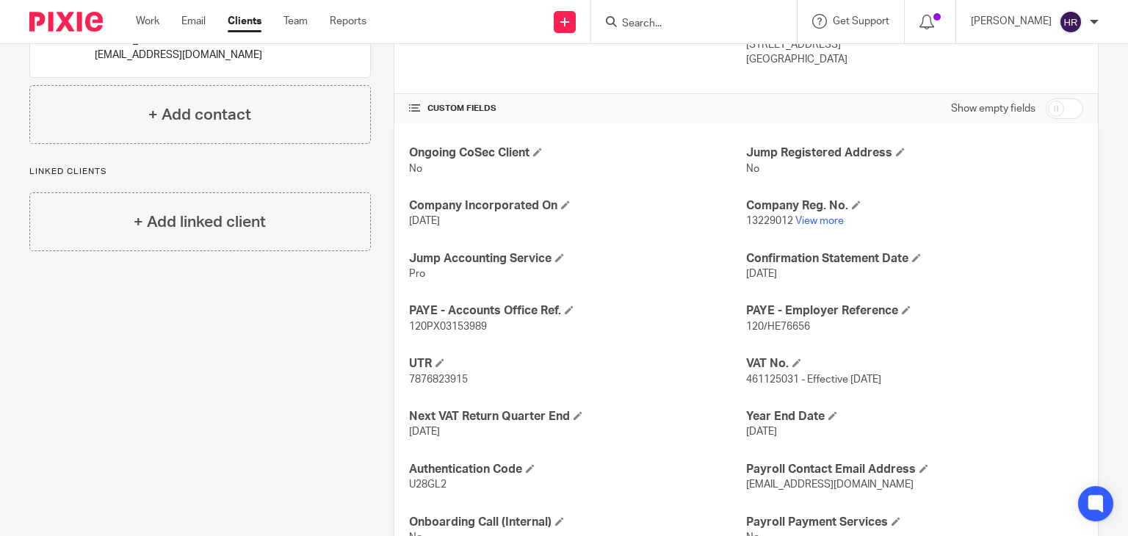
scroll to position [478, 0]
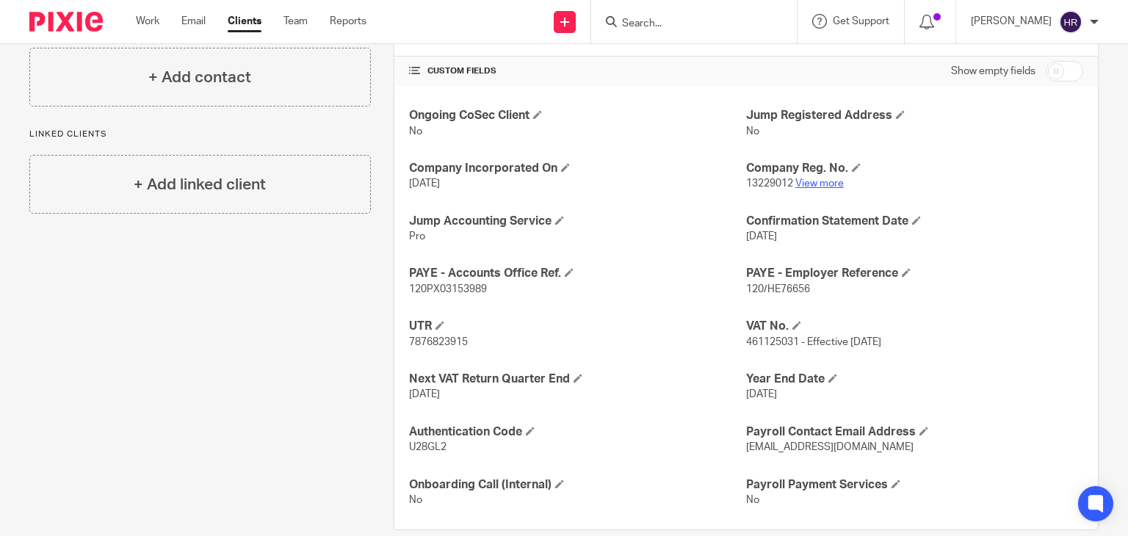
click at [800, 181] on link "View more" at bounding box center [819, 183] width 48 height 10
click at [667, 18] on input "Search" at bounding box center [687, 24] width 132 height 13
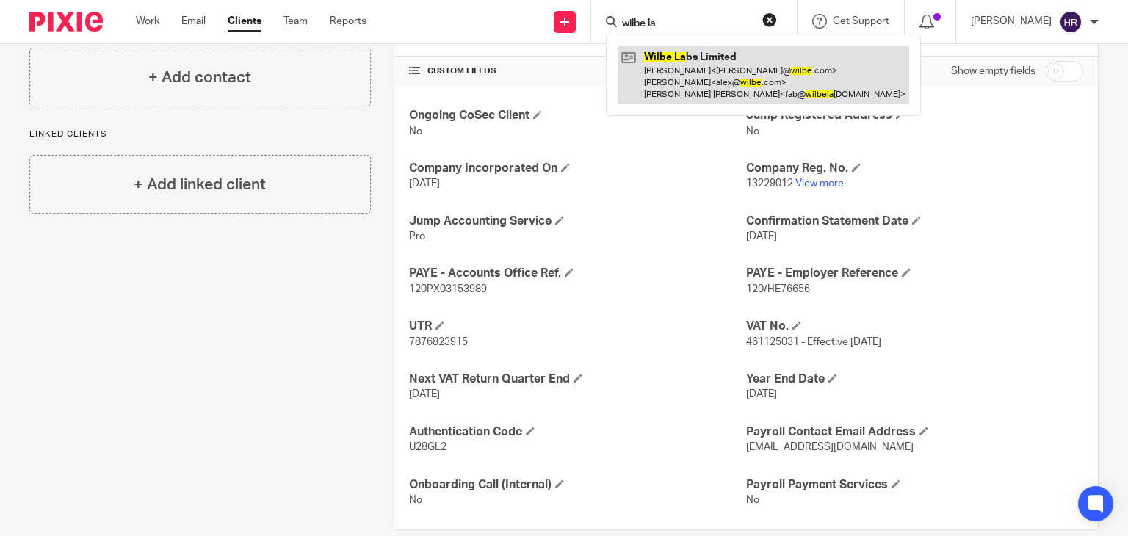
type input "wilbe la"
click at [670, 62] on link at bounding box center [764, 75] width 292 height 58
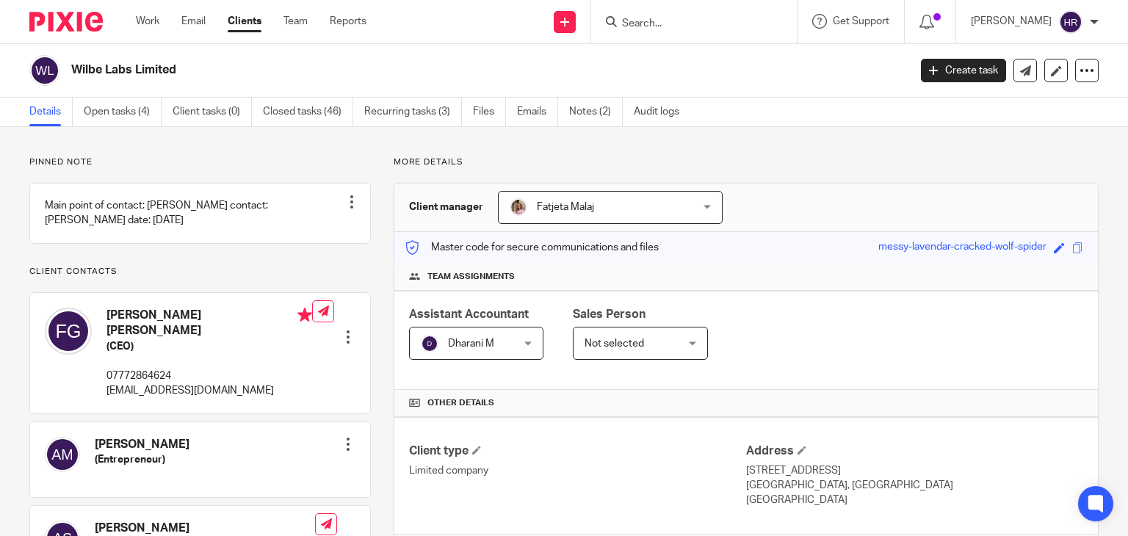
scroll to position [305, 0]
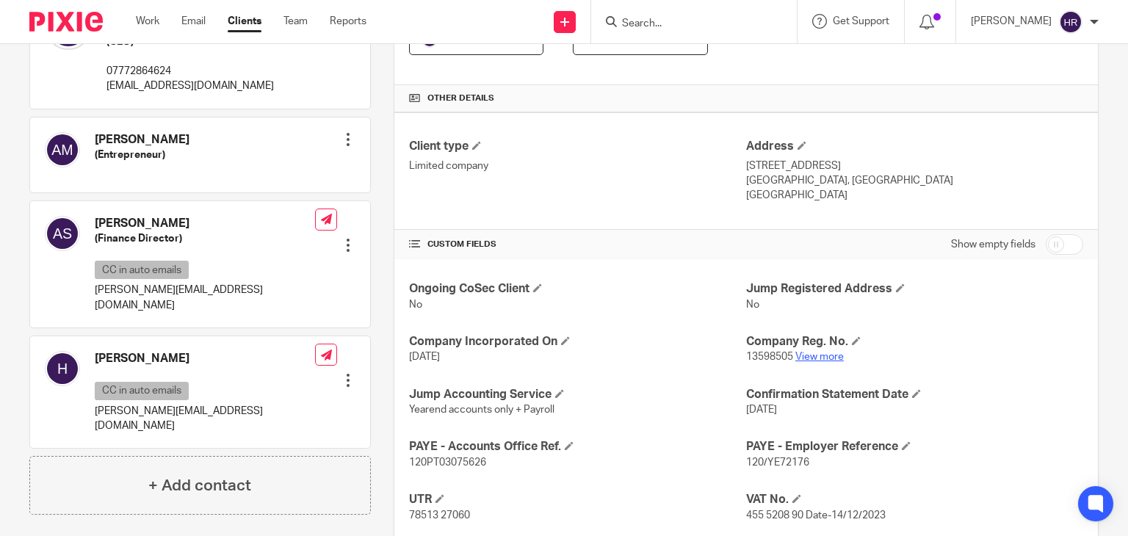
click at [795, 355] on link "View more" at bounding box center [819, 357] width 48 height 10
